Goal: Share content: Share content

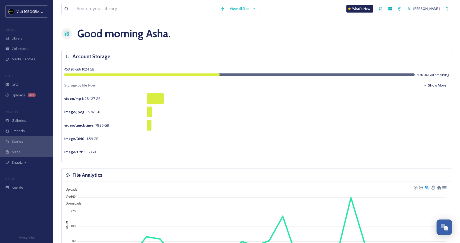
click at [27, 139] on div "Stories" at bounding box center [26, 141] width 53 height 10
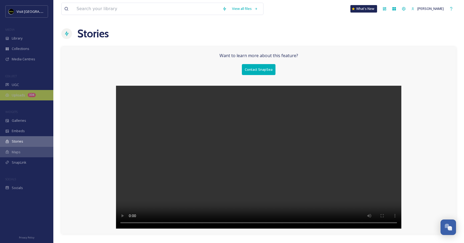
click at [25, 90] on div "Uploads 334" at bounding box center [26, 95] width 53 height 10
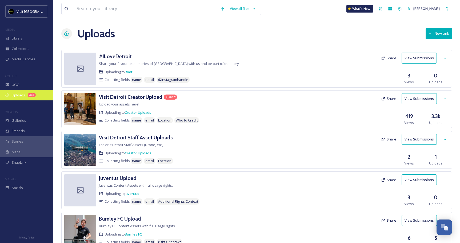
click at [20, 94] on span "Uploads" at bounding box center [18, 95] width 13 height 5
click at [24, 95] on span "Uploads" at bounding box center [18, 95] width 13 height 5
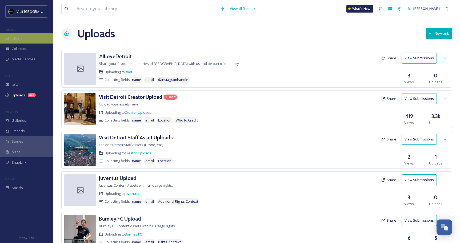
click at [21, 38] on span "Library" at bounding box center [17, 38] width 11 height 5
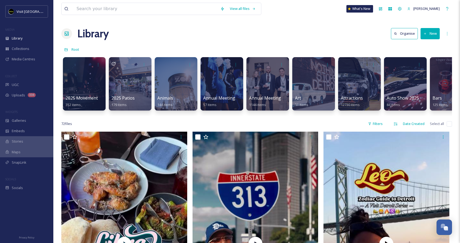
click at [364, 32] on button "New" at bounding box center [429, 33] width 19 height 11
click at [364, 42] on div "File Upload" at bounding box center [424, 46] width 30 height 10
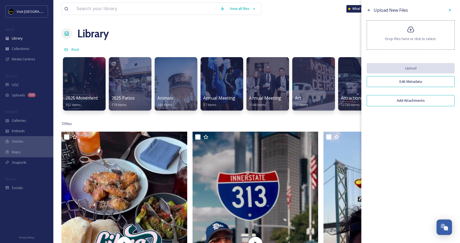
click at [364, 30] on div "Drop files here or click to select." at bounding box center [411, 34] width 88 height 29
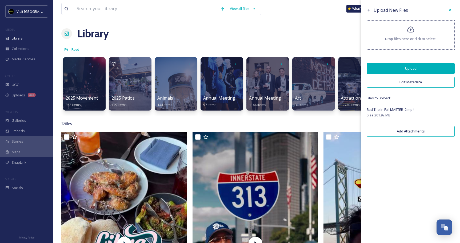
click at [364, 68] on button "Upload" at bounding box center [411, 68] width 88 height 11
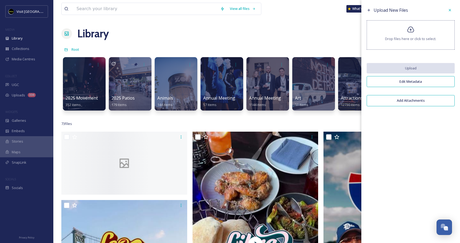
click at [203, 127] on div "73 file s Filters Date Created Select all" at bounding box center [256, 123] width 391 height 10
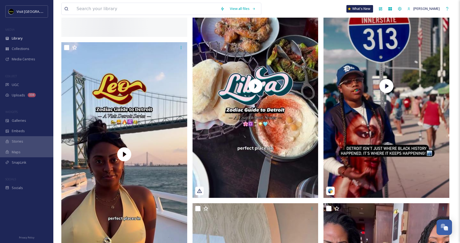
scroll to position [187, 0]
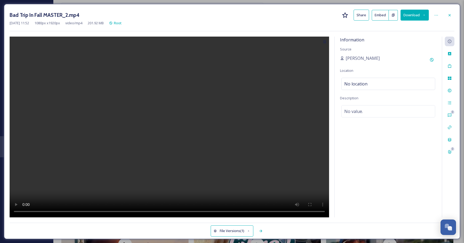
click at [364, 18] on button "Embed" at bounding box center [380, 15] width 17 height 11
drag, startPoint x: 232, startPoint y: 45, endPoint x: 387, endPoint y: 3, distance: 159.8
click at [364, 4] on div "Bad Trip In Fall MASTER_2.mp4 Share Embed Download [DATE] 11:52 1080 px x 1920 …" at bounding box center [232, 121] width 456 height 235
click at [364, 15] on button "Embed" at bounding box center [380, 15] width 17 height 11
click at [364, 22] on div "Bad Trip In Fall MASTER_2.mp4 Share Download [DATE] 11:52 1080 px x 1920 px vid…" at bounding box center [232, 21] width 445 height 22
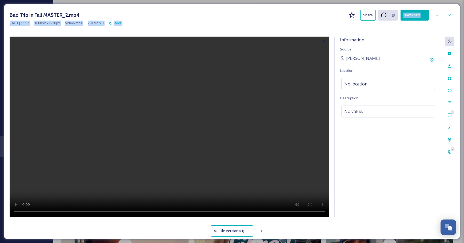
click at [364, 29] on div "Bad Trip In Fall MASTER_2.mp4 Share Download [DATE] 11:52 1080 px x 1920 px vid…" at bounding box center [232, 21] width 445 height 22
click at [364, 29] on div "Bad Trip In Fall MASTER_2.mp4 Share Embed Download [DATE] 11:52 1080 px x 1920 …" at bounding box center [232, 21] width 445 height 22
click at [364, 14] on button "Share" at bounding box center [361, 15] width 15 height 11
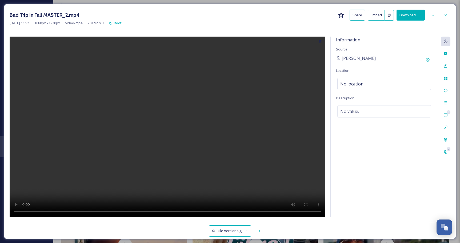
click at [364, 17] on button "Embed" at bounding box center [376, 15] width 17 height 11
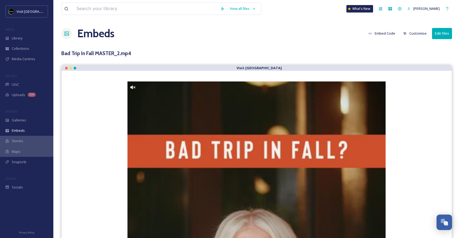
click at [386, 33] on button "Embed Code" at bounding box center [382, 33] width 32 height 10
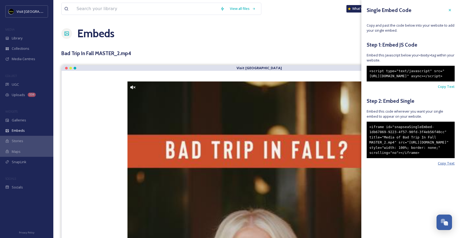
click at [447, 166] on span "Copy Text" at bounding box center [446, 163] width 17 height 5
click at [443, 166] on span "Copy Text" at bounding box center [446, 163] width 17 height 5
drag, startPoint x: 429, startPoint y: 166, endPoint x: 366, endPoint y: 135, distance: 70.3
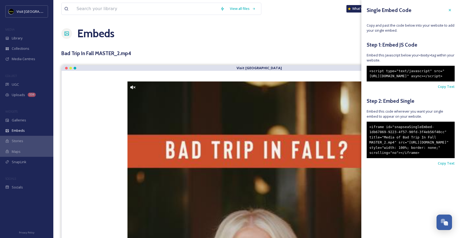
click at [366, 135] on div "Single Embed Code Copy and past the code below into your website to add your si…" at bounding box center [410, 93] width 99 height 187
copy div "<iframe id="snapseaSingleEmbed-1db67869-9223-4f57-90fd-3f4eb56f40cc" title="Med…"
click at [437, 206] on div "Single Embed Code Copy and past the code below into your website to add your si…" at bounding box center [410, 119] width 99 height 238
